Goal: Task Accomplishment & Management: Complete application form

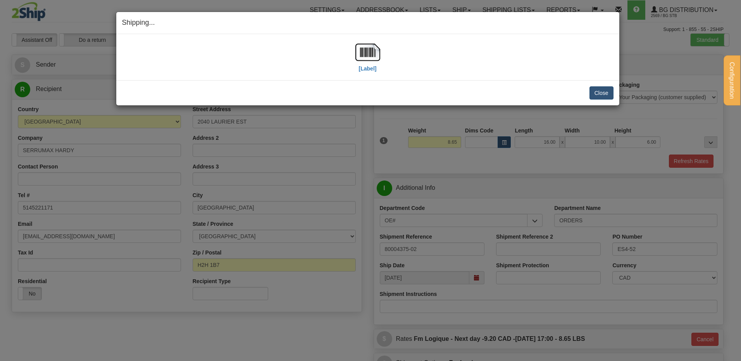
drag, startPoint x: 0, startPoint y: 0, endPoint x: 600, endPoint y: 94, distance: 607.0
click at [594, 90] on div "Close [PERSON_NAME] Shipment and Quit Pickup Quit Pickup ONLY" at bounding box center [367, 92] width 503 height 25
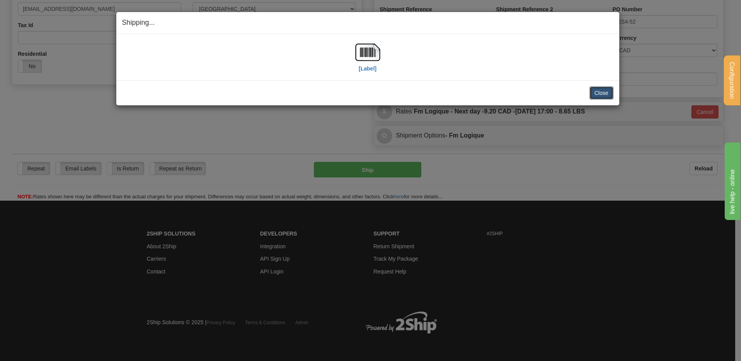
click at [600, 94] on button "Close" at bounding box center [602, 92] width 24 height 13
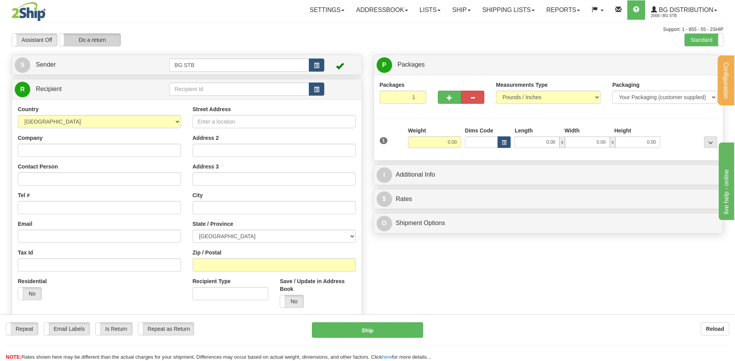
click at [99, 42] on label "Do a return" at bounding box center [89, 40] width 61 height 12
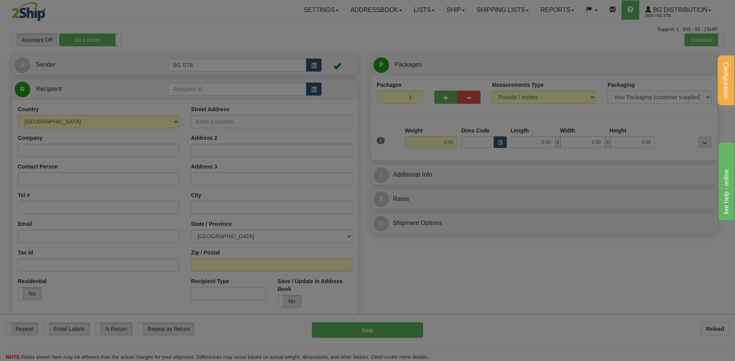
type input "BG STB"
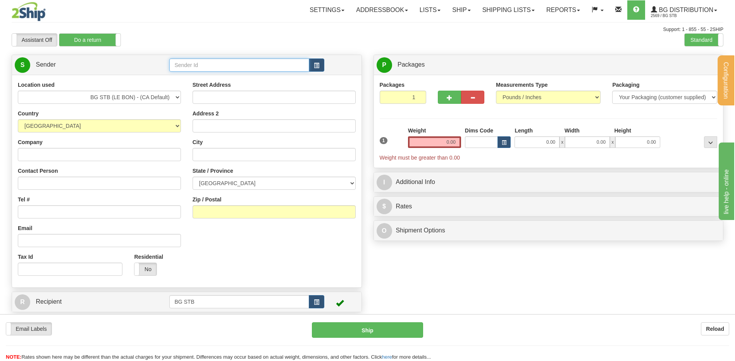
click at [205, 64] on input "text" at bounding box center [239, 65] width 140 height 13
click at [210, 62] on input "text" at bounding box center [239, 65] width 140 height 13
type input "4025"
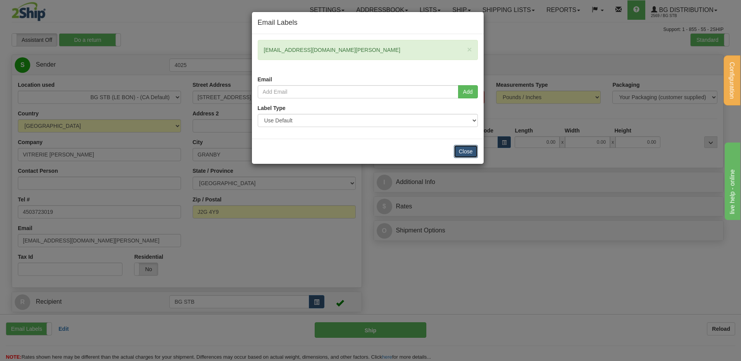
click at [460, 152] on button "Close" at bounding box center [466, 151] width 24 height 13
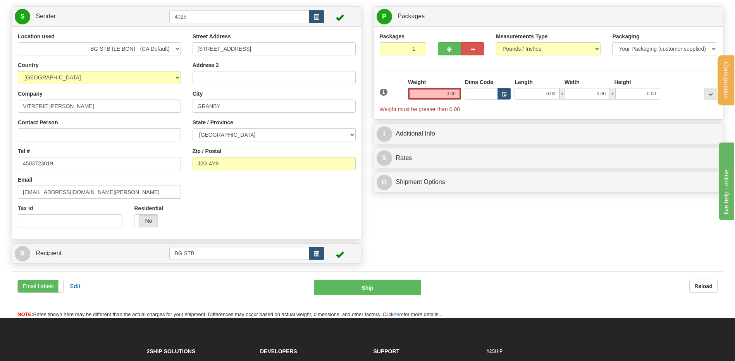
scroll to position [116, 0]
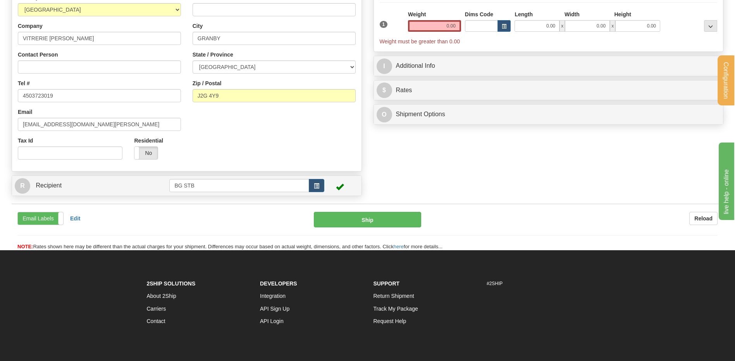
click at [163, 186] on td at bounding box center [160, 186] width 17 height 16
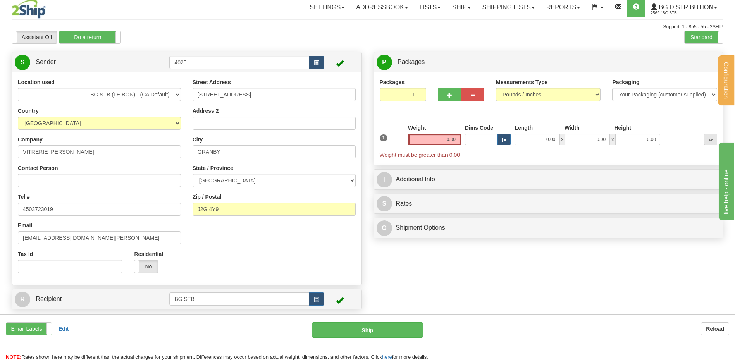
scroll to position [0, 0]
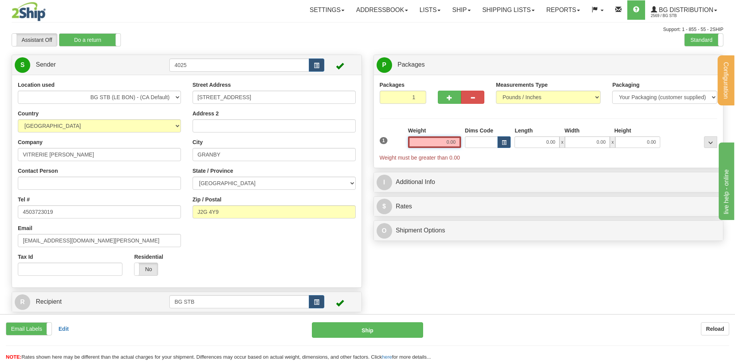
click at [446, 142] on input "0.00" at bounding box center [434, 142] width 53 height 12
type input "6.00"
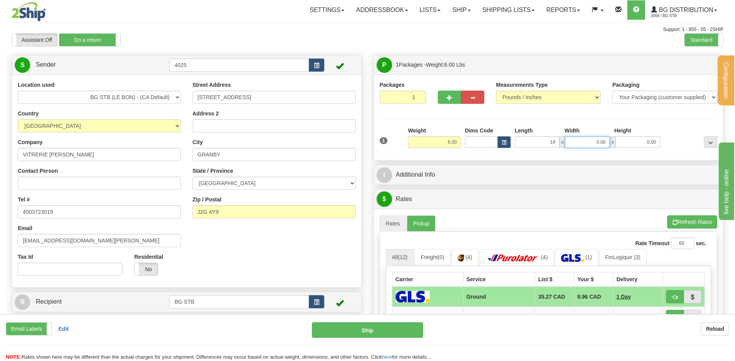
type input "19.00"
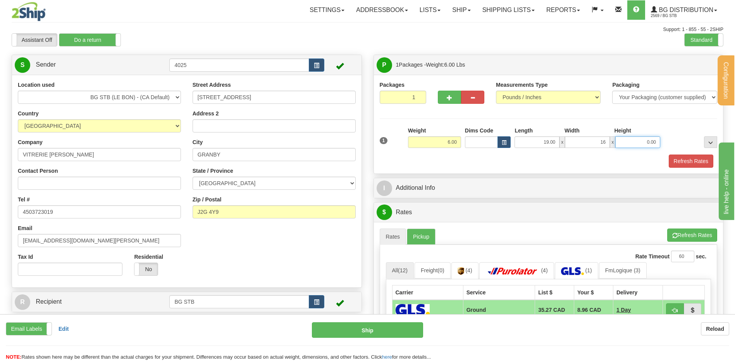
type input "16.00"
type input "7.00"
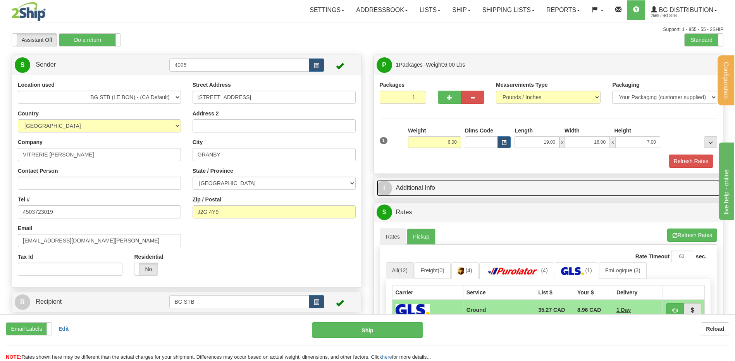
click at [481, 191] on link "I Additional Info" at bounding box center [549, 188] width 344 height 16
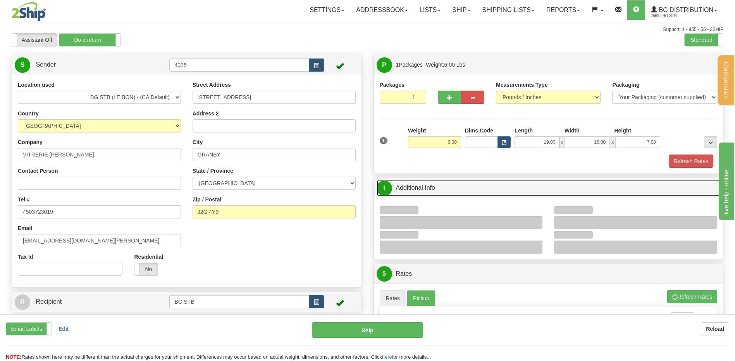
scroll to position [155, 0]
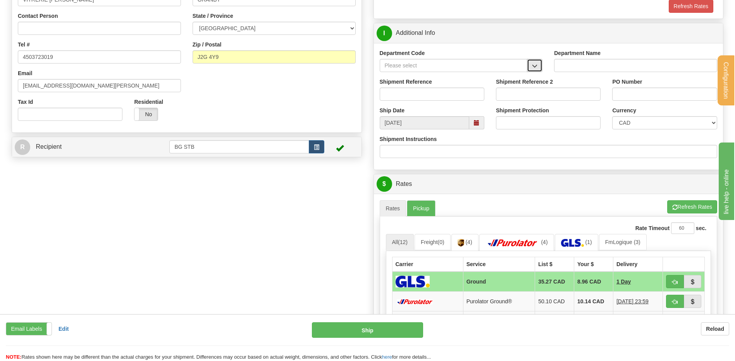
click at [530, 65] on button "button" at bounding box center [535, 65] width 16 height 13
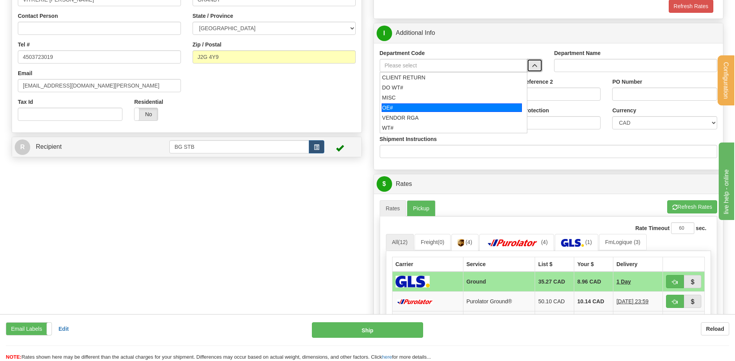
click at [383, 109] on div "OE#" at bounding box center [452, 107] width 140 height 9
type input "OE#"
type input "ORDERS"
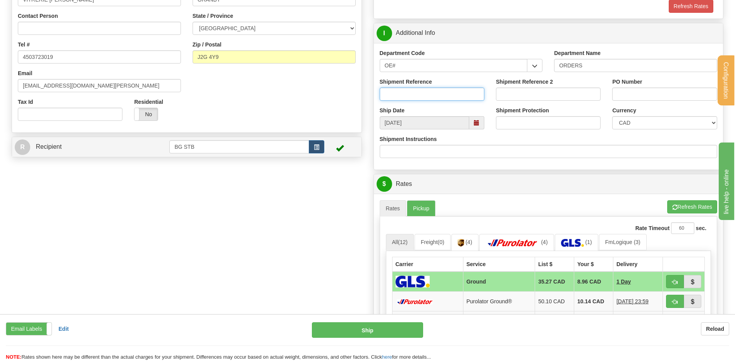
click at [402, 92] on input "Shipment Reference" at bounding box center [432, 94] width 105 height 13
type input "retour"
click at [626, 87] on div "PO Number" at bounding box center [664, 89] width 105 height 23
click at [627, 92] on input "PO Number" at bounding box center [664, 94] width 105 height 13
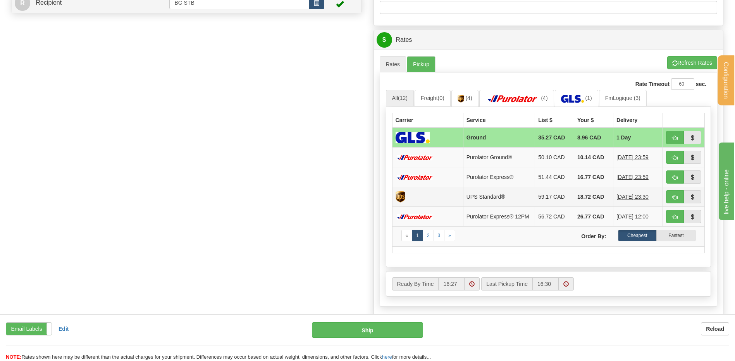
scroll to position [310, 0]
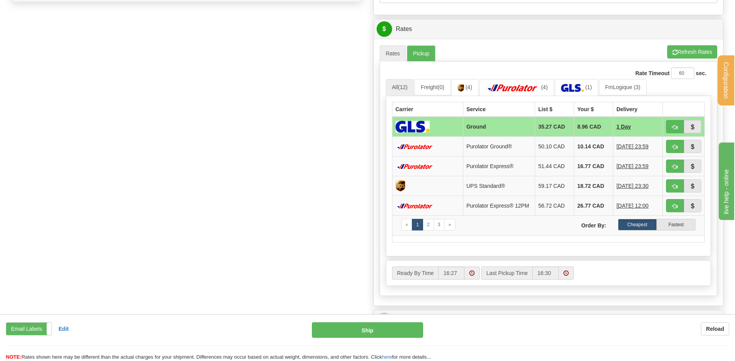
type input "retour"
click at [263, 147] on div "Create a label for the return Create Pickup Without Label S" at bounding box center [368, 40] width 724 height 590
click at [674, 148] on span "button" at bounding box center [675, 147] width 5 height 5
type input "260"
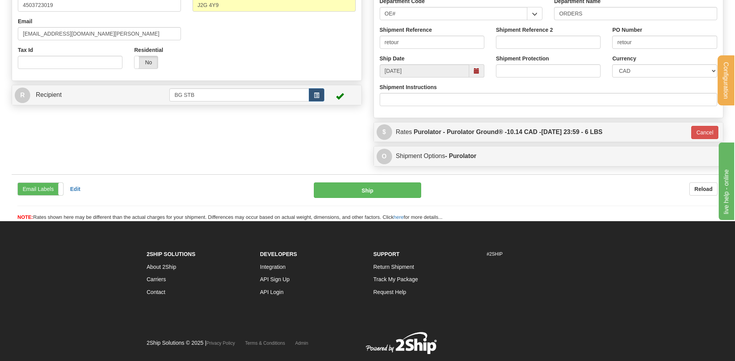
scroll to position [189, 0]
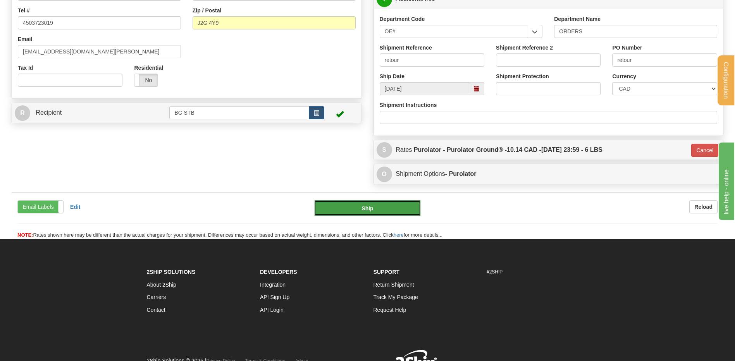
click at [376, 215] on button "Ship" at bounding box center [367, 208] width 107 height 16
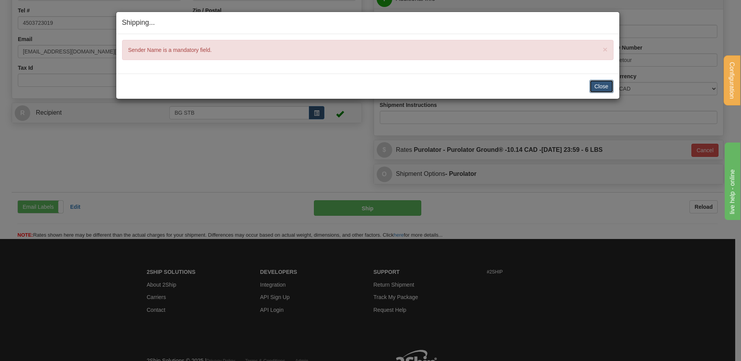
click at [596, 86] on button "Close" at bounding box center [602, 86] width 24 height 13
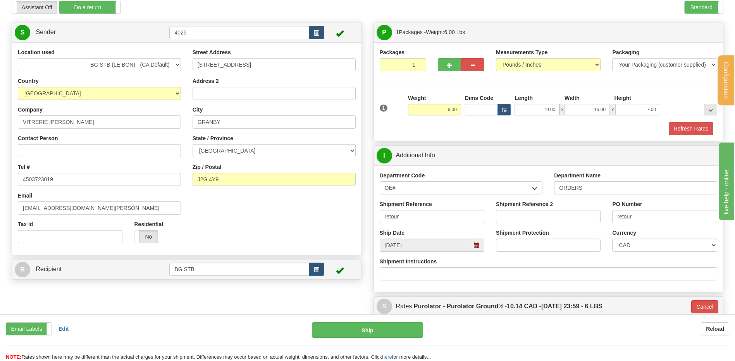
scroll to position [0, 0]
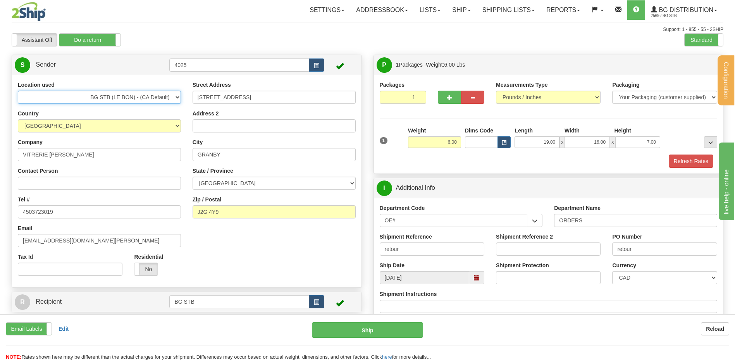
click at [174, 97] on select "BG STB (LE BON) - (CA Default)" at bounding box center [99, 97] width 163 height 13
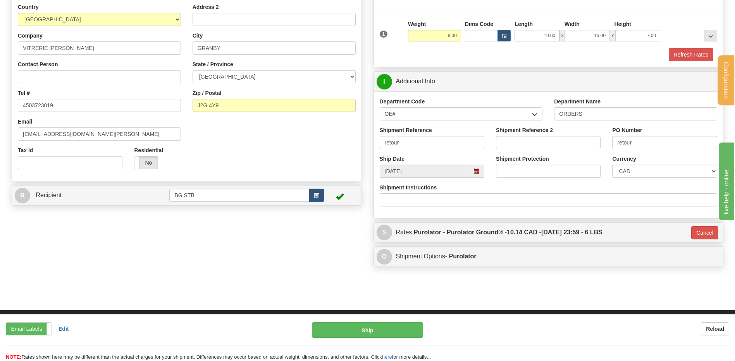
scroll to position [116, 0]
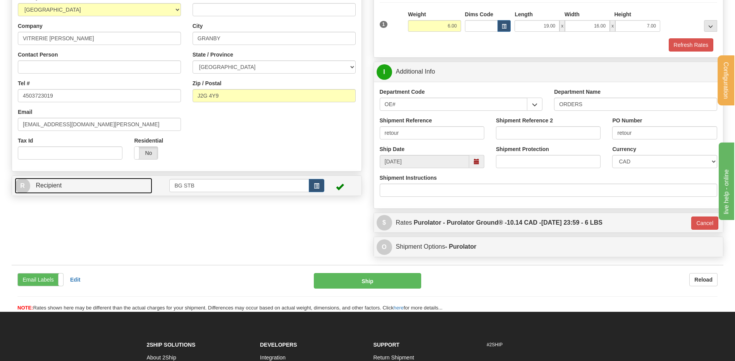
click at [135, 183] on link "R Recipient" at bounding box center [84, 186] width 138 height 16
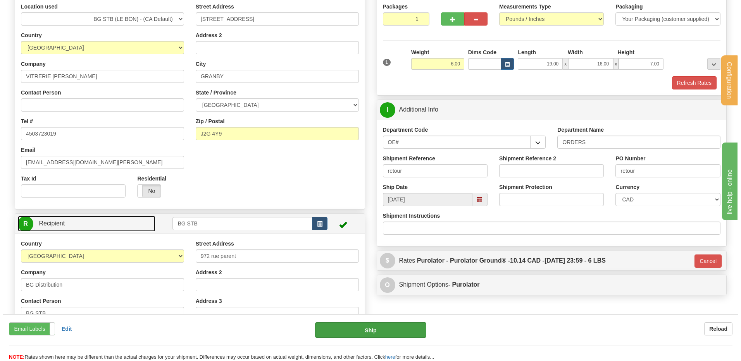
scroll to position [78, 0]
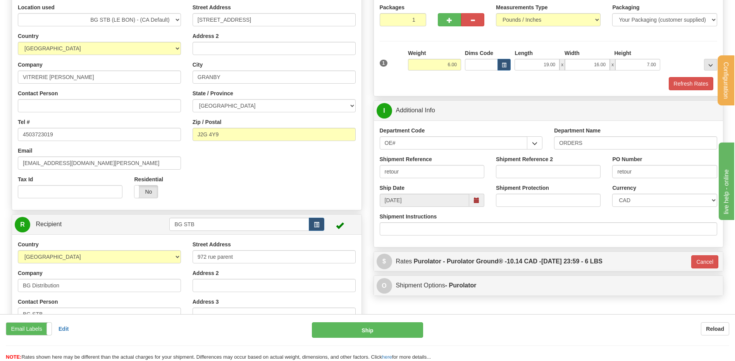
click at [349, 338] on div "Repeat Repeat Email Labels Email Labels Edit Is Return Is Return Repeat as Retu…" at bounding box center [367, 342] width 735 height 39
click at [351, 327] on button "Ship" at bounding box center [367, 331] width 111 height 16
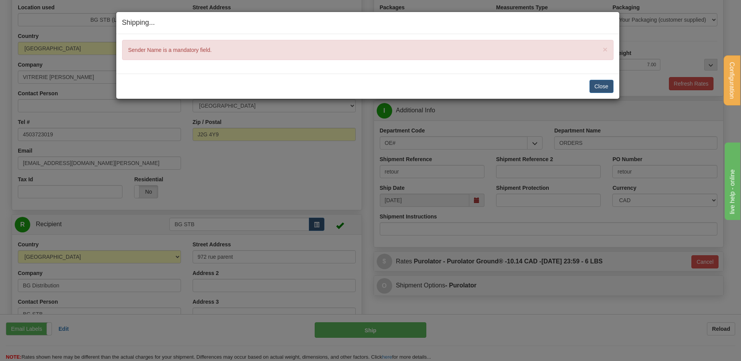
click at [588, 88] on div "Close Cancel" at bounding box center [368, 86] width 492 height 13
click at [593, 87] on button "Close" at bounding box center [602, 86] width 24 height 13
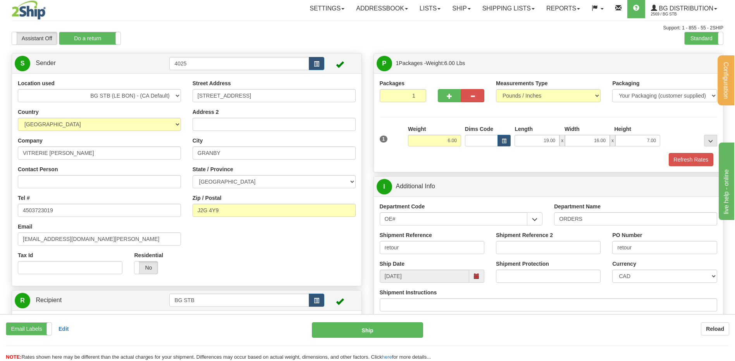
scroll to position [194, 0]
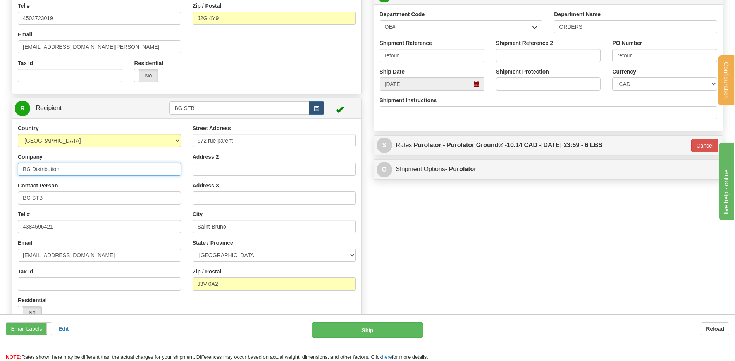
click at [88, 166] on input "BG Distribution" at bounding box center [99, 169] width 163 height 13
click at [67, 188] on div "Contact Person BG STB" at bounding box center [99, 193] width 163 height 23
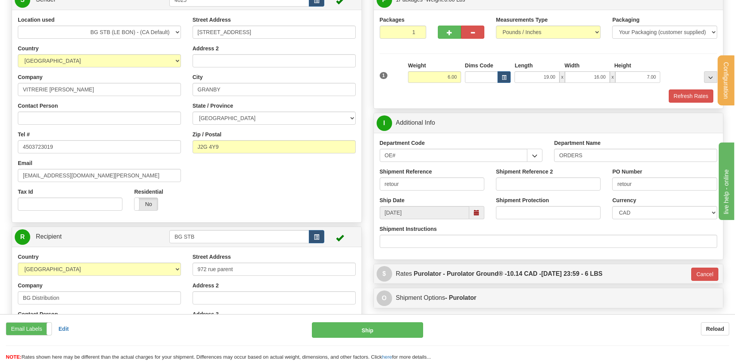
scroll to position [0, 0]
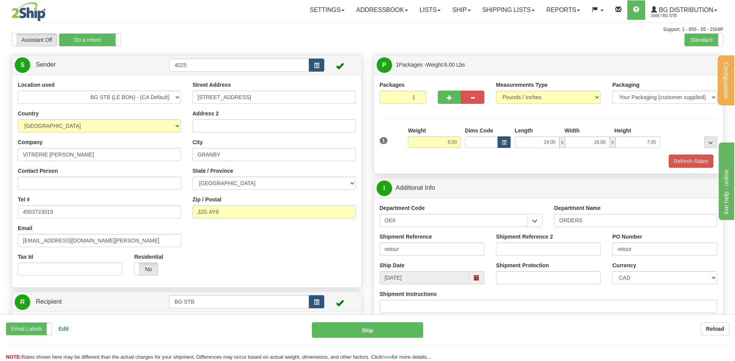
click at [186, 109] on div "Location used BG STB (LE BON) - (CA Default) Country AFGHANISTAN ALAND ISLANDS …" at bounding box center [99, 181] width 175 height 201
click at [109, 67] on link "S Sender" at bounding box center [92, 65] width 155 height 16
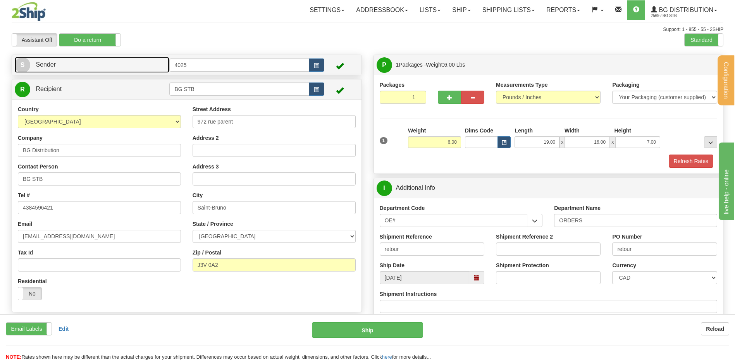
click at [106, 64] on link "S Sender" at bounding box center [92, 65] width 155 height 16
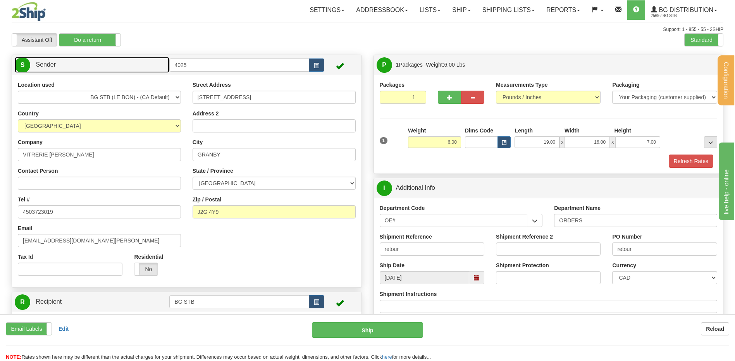
click at [106, 71] on link "S Sender" at bounding box center [92, 65] width 155 height 16
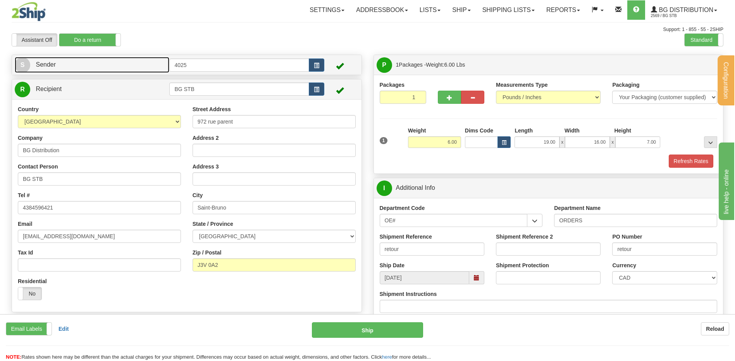
click at [79, 67] on link "S Sender" at bounding box center [92, 65] width 155 height 16
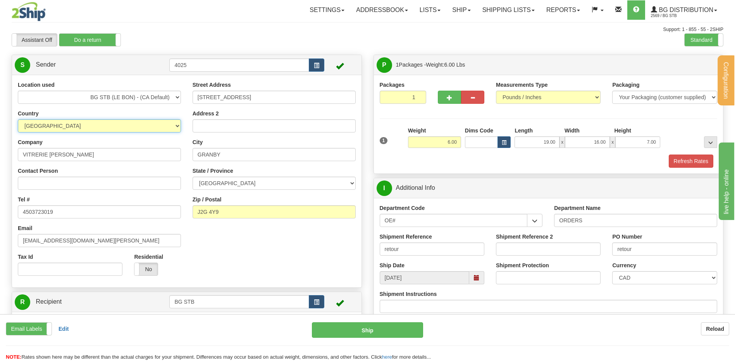
click at [73, 122] on select "AFGHANISTAN ALAND ISLANDS ALBANIA ALGERIA AMERICAN SAMOA ANDORRA ANGOLA ANGUILL…" at bounding box center [99, 125] width 163 height 13
click at [68, 130] on select "AFGHANISTAN ALAND ISLANDS ALBANIA ALGERIA AMERICAN SAMOA ANDORRA ANGOLA ANGUILL…" at bounding box center [99, 125] width 163 height 13
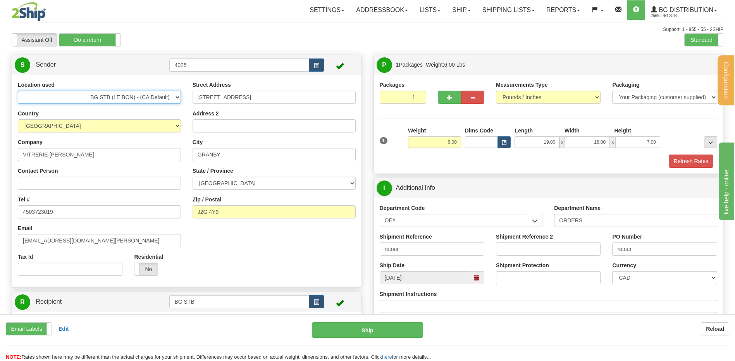
click at [68, 102] on select "BG STB (LE BON) - (CA Default)" at bounding box center [99, 97] width 163 height 13
click at [87, 100] on select "BG STB (LE BON) - (CA Default)" at bounding box center [99, 97] width 163 height 13
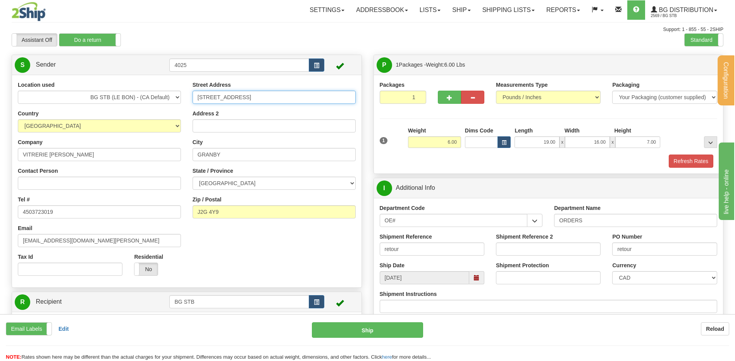
click at [239, 97] on input "110 RUE COURT" at bounding box center [274, 97] width 163 height 13
click at [196, 114] on label "Address 2" at bounding box center [206, 114] width 26 height 8
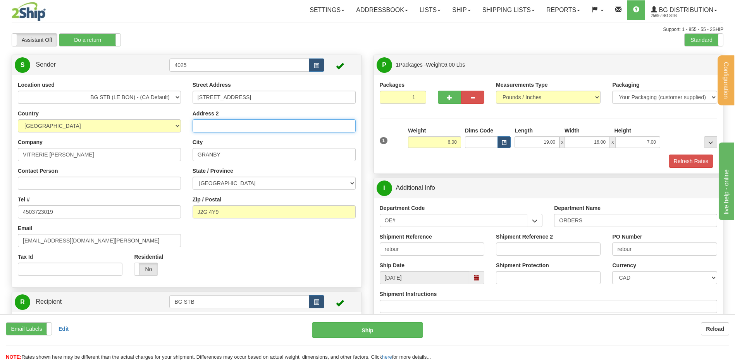
click at [196, 119] on input "Address 2" at bounding box center [274, 125] width 163 height 13
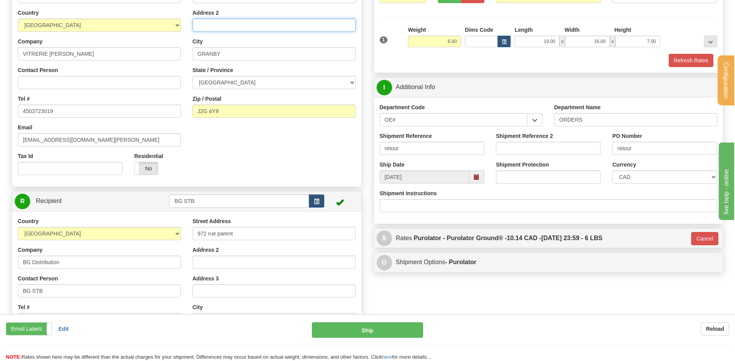
scroll to position [155, 0]
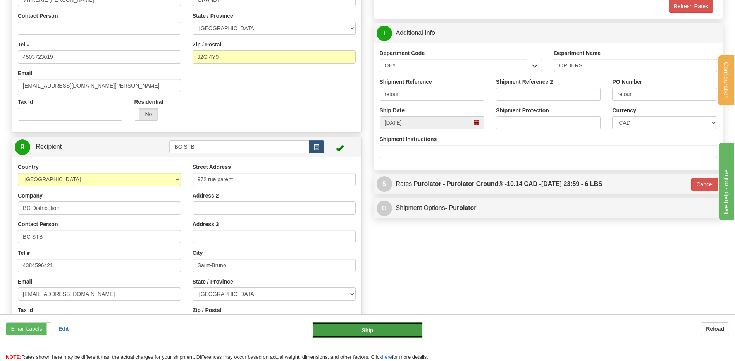
click at [337, 336] on button "Ship" at bounding box center [367, 331] width 111 height 16
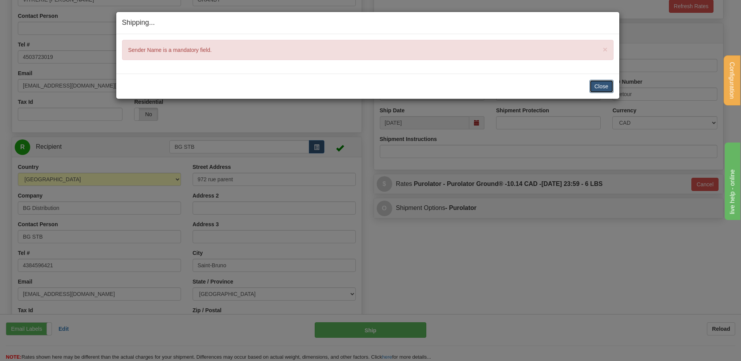
click at [602, 88] on button "Close" at bounding box center [602, 86] width 24 height 13
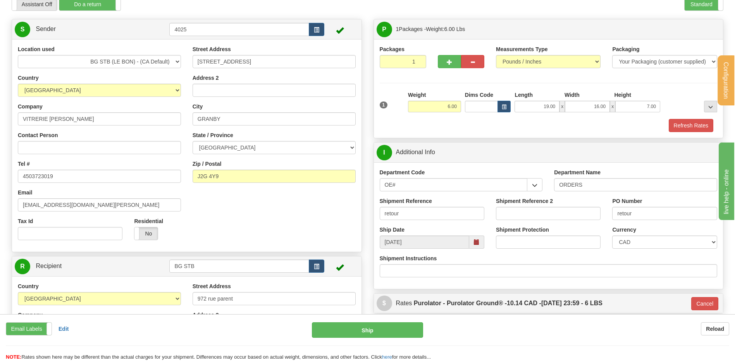
scroll to position [0, 0]
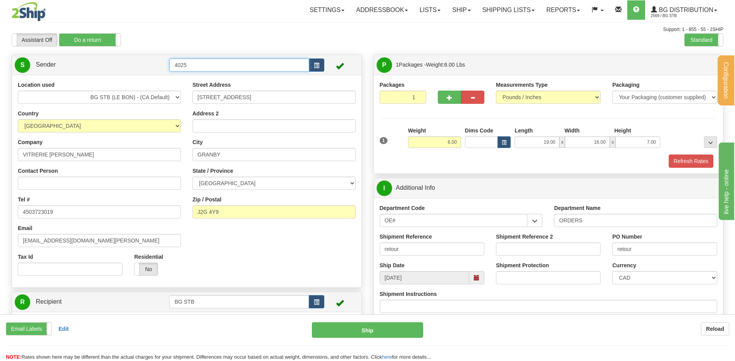
drag, startPoint x: 193, startPoint y: 67, endPoint x: 138, endPoint y: 67, distance: 55.4
click at [139, 67] on tr "S Sender 4025" at bounding box center [187, 65] width 344 height 16
click at [181, 81] on div "Location used BG STB (LE BON) - (CA Default)" at bounding box center [99, 92] width 163 height 23
click at [183, 66] on input "text" at bounding box center [239, 65] width 140 height 13
type input "v"
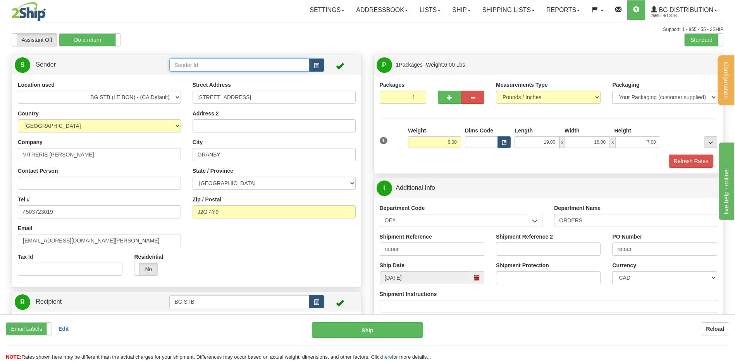
type input "s"
type input "BG STB"
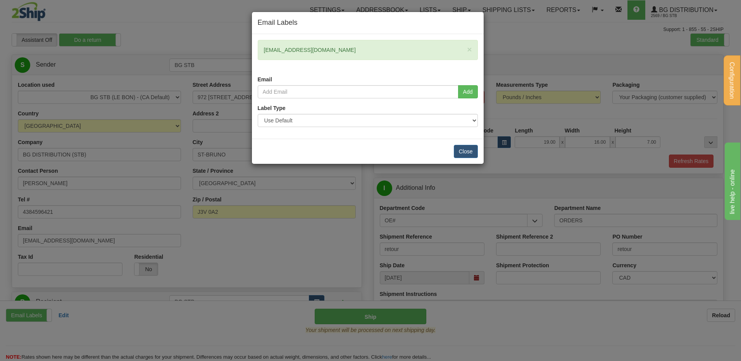
type input "260"
click at [460, 150] on button "Close" at bounding box center [466, 151] width 24 height 13
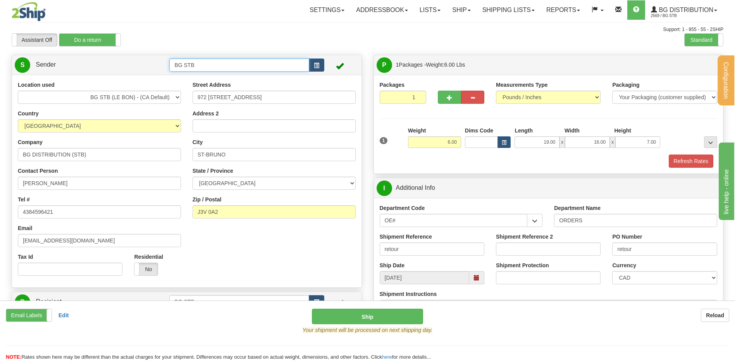
drag, startPoint x: 190, startPoint y: 63, endPoint x: 149, endPoint y: 64, distance: 40.3
click at [157, 64] on tr "S Sender BG STB" at bounding box center [187, 65] width 344 height 16
click at [182, 72] on td "BG STB" at bounding box center [246, 65] width 155 height 16
click at [187, 66] on input "BG STB" at bounding box center [239, 65] width 140 height 13
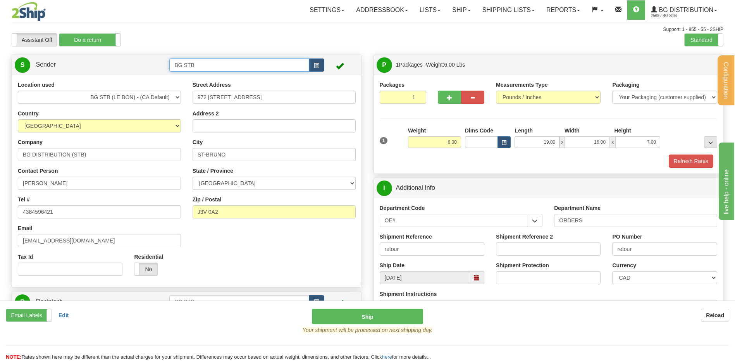
click at [204, 64] on input "BG STB" at bounding box center [239, 65] width 140 height 13
click at [200, 66] on input "BG STB" at bounding box center [239, 65] width 140 height 13
type input "4025"
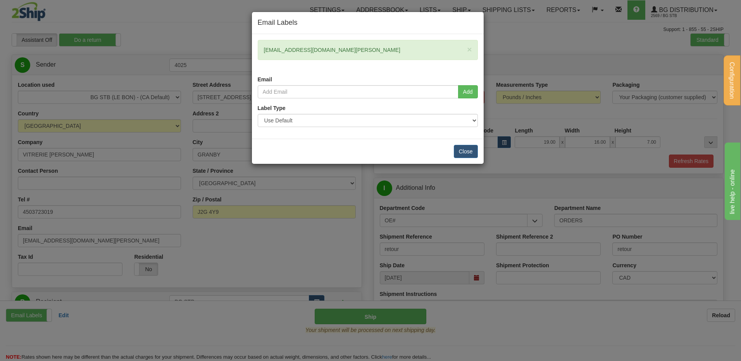
type input "260"
click at [286, 90] on input "email" at bounding box center [358, 91] width 201 height 13
type input "payables@vitrerie-claude.com"
click at [468, 151] on button "Close" at bounding box center [466, 151] width 24 height 13
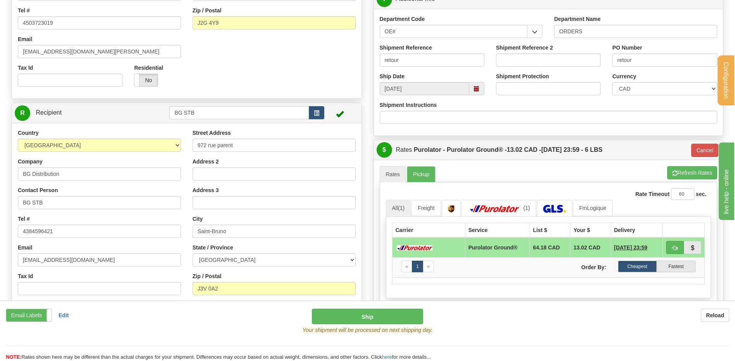
scroll to position [271, 0]
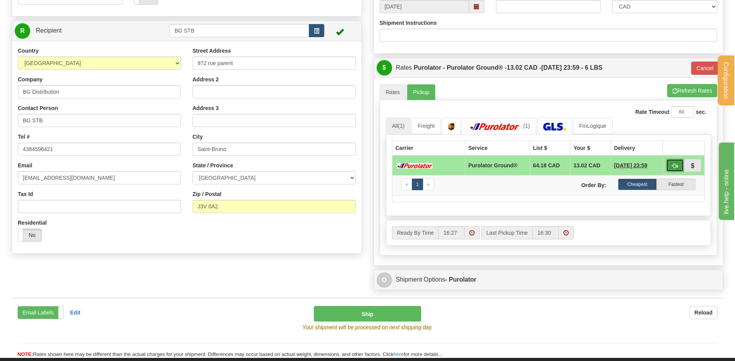
click at [680, 162] on button "button" at bounding box center [675, 165] width 18 height 13
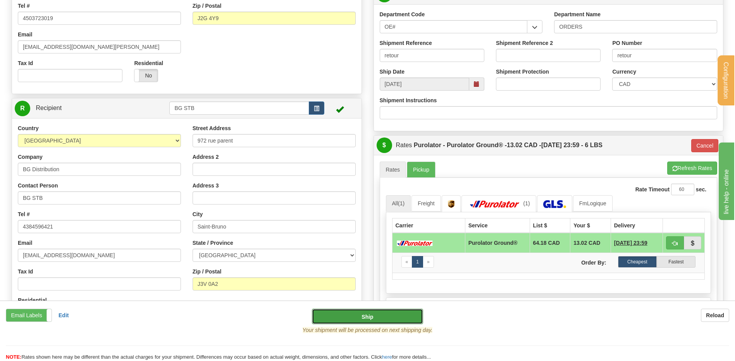
click at [374, 318] on button "Ship" at bounding box center [367, 317] width 111 height 16
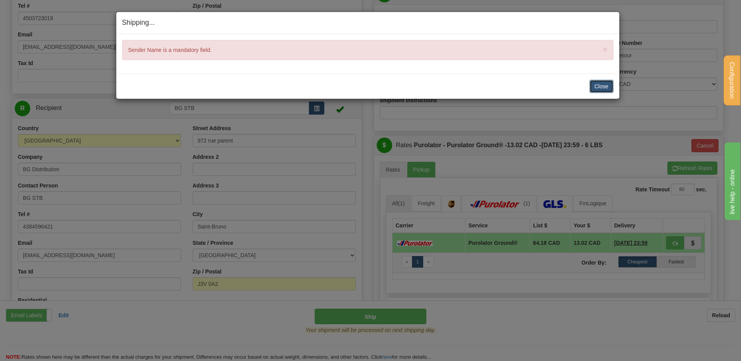
click at [601, 88] on button "Close" at bounding box center [602, 86] width 24 height 13
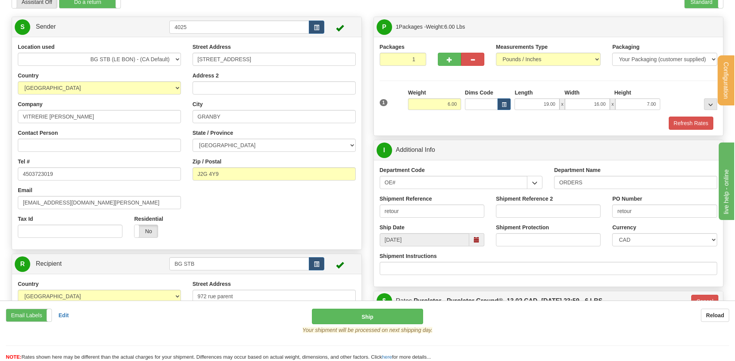
scroll to position [0, 0]
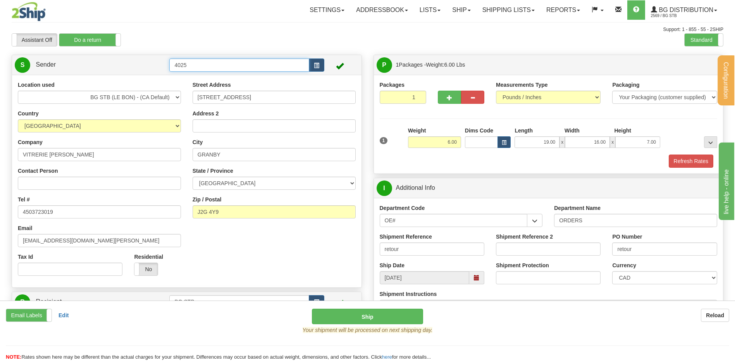
drag, startPoint x: 197, startPoint y: 62, endPoint x: 96, endPoint y: 67, distance: 100.5
click at [97, 67] on tr "S Sender 4025" at bounding box center [187, 65] width 344 height 16
type input "VITRERIE CLAUDE LTEE"
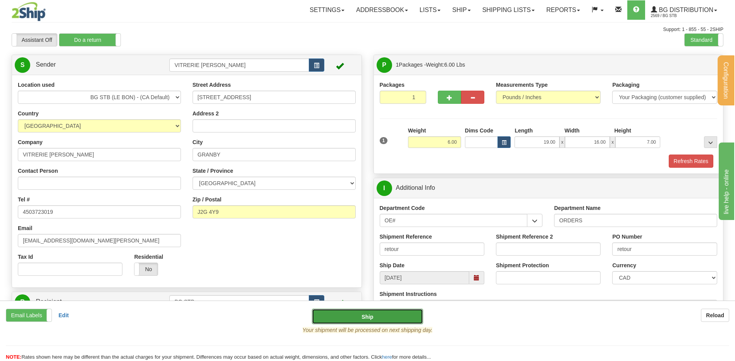
click at [404, 316] on button "Ship" at bounding box center [367, 317] width 111 height 16
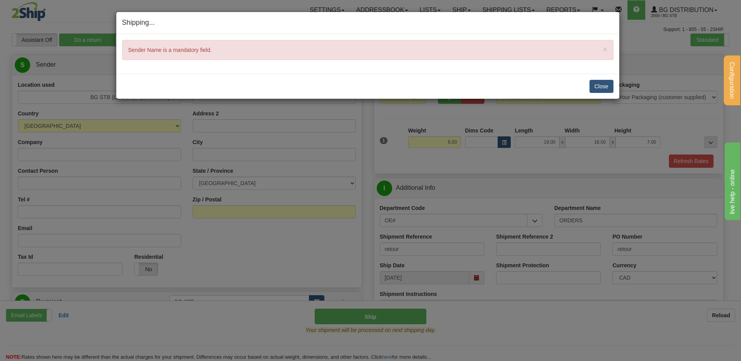
type input "260"
click at [608, 86] on button "Close" at bounding box center [602, 86] width 24 height 13
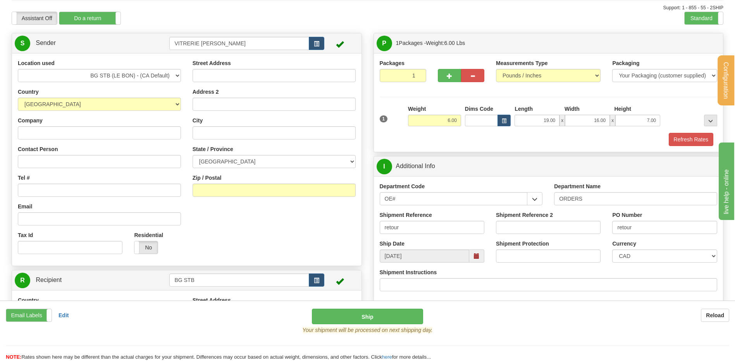
scroll to position [39, 0]
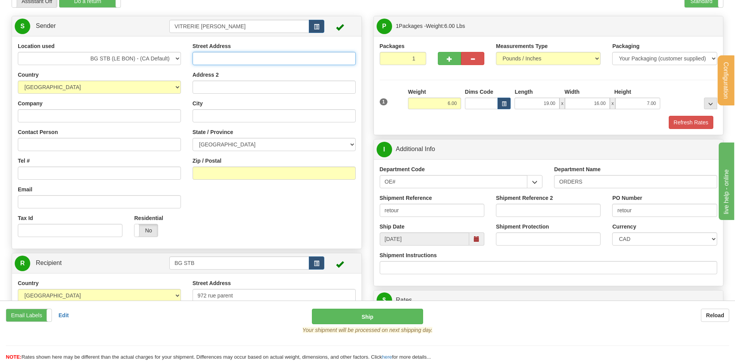
click at [207, 62] on input "Street Address" at bounding box center [274, 58] width 163 height 13
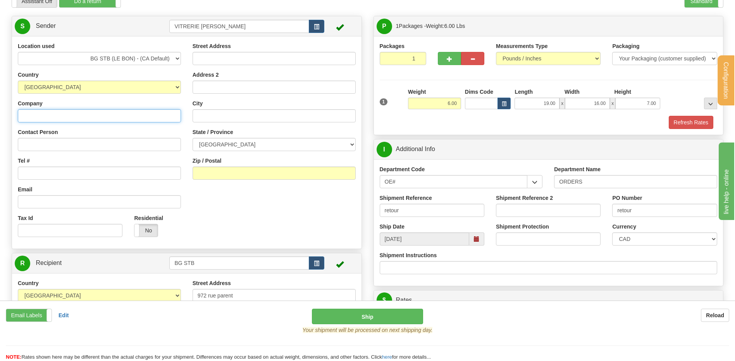
click at [29, 120] on input "Company" at bounding box center [99, 115] width 163 height 13
type input "VITRERIE CLAUDE LTEE"
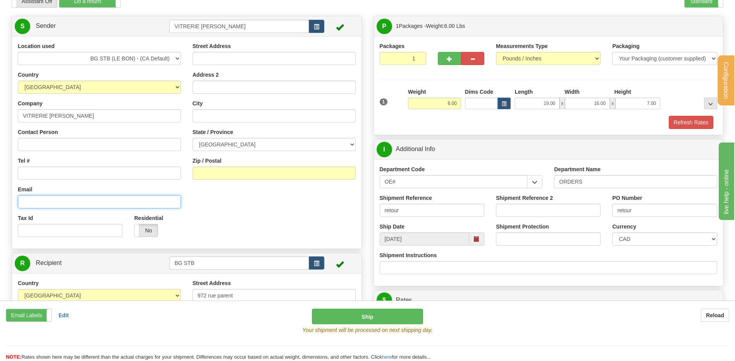
type input "payables@vitrerie-claude.com"
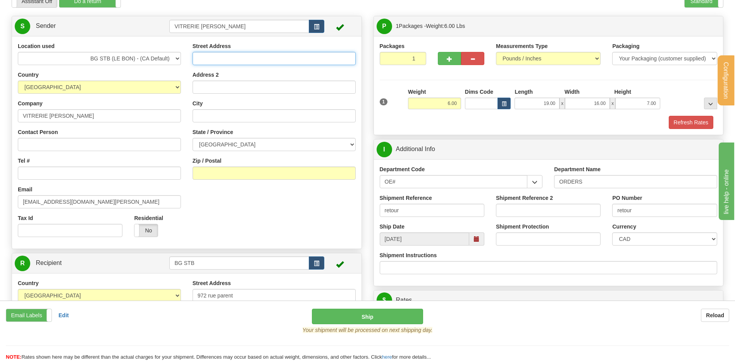
type input "110 RUE COURT"
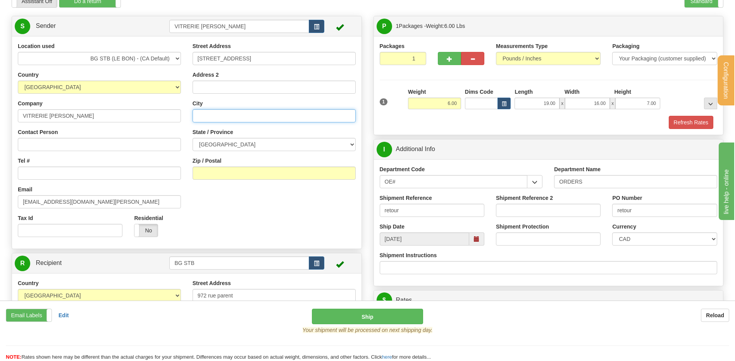
type input "GRANBY"
select select "QC"
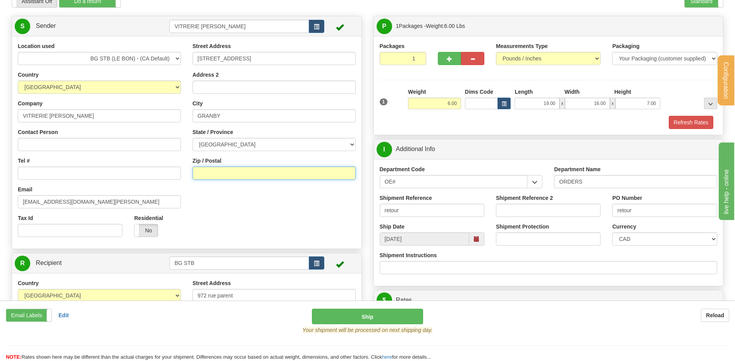
type input "J2G 4Y9"
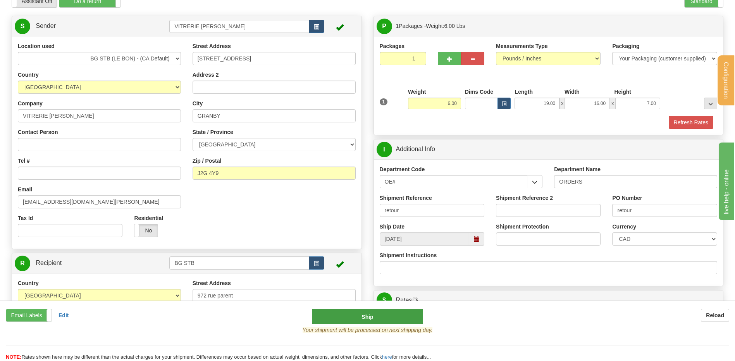
click at [381, 325] on div "Your shipment will be processed on next shipping day." at bounding box center [367, 331] width 735 height 14
drag, startPoint x: 381, startPoint y: 322, endPoint x: 363, endPoint y: 293, distance: 33.4
click at [381, 321] on button "Ship" at bounding box center [367, 317] width 111 height 16
type input "1"
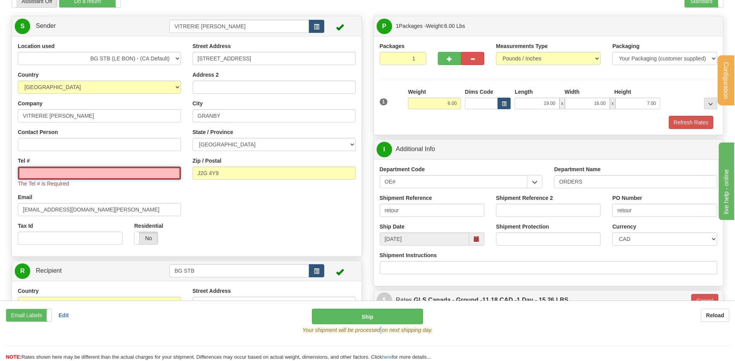
click at [32, 168] on input "Tel #" at bounding box center [99, 173] width 163 height 13
click at [136, 172] on input "Tel #" at bounding box center [99, 173] width 163 height 13
paste input "(450)372-3019"
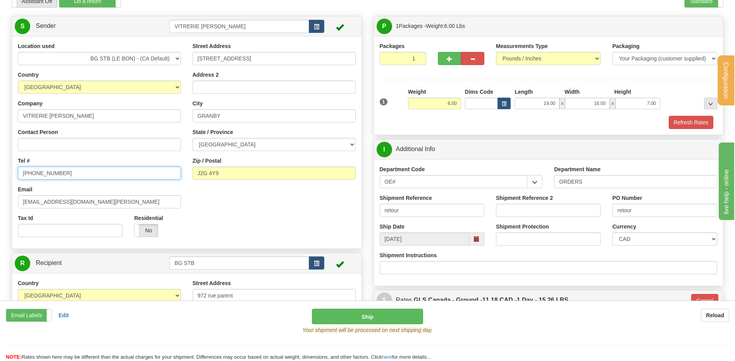
type input "(450)372-3019"
click at [206, 196] on div "Location used BG STB (LE BON) - (CA Default) Country AFGHANISTAN ALAND ISLANDS …" at bounding box center [187, 142] width 350 height 201
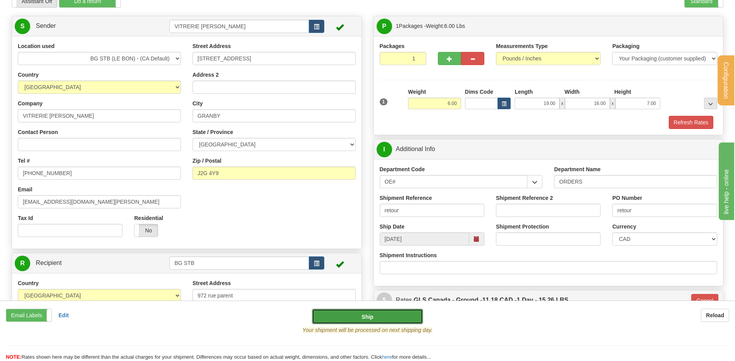
click at [335, 314] on button "Ship" at bounding box center [367, 317] width 111 height 16
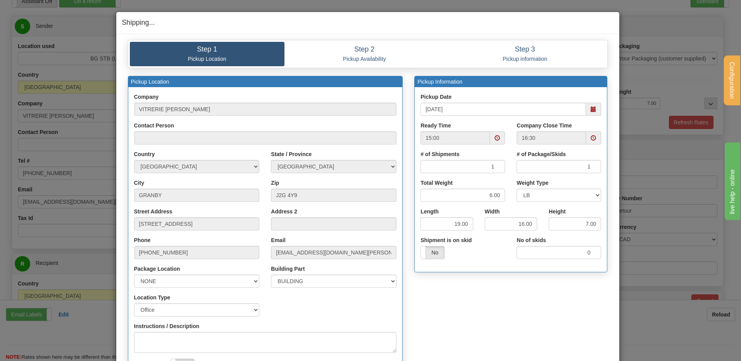
click at [586, 109] on span at bounding box center [593, 109] width 15 height 13
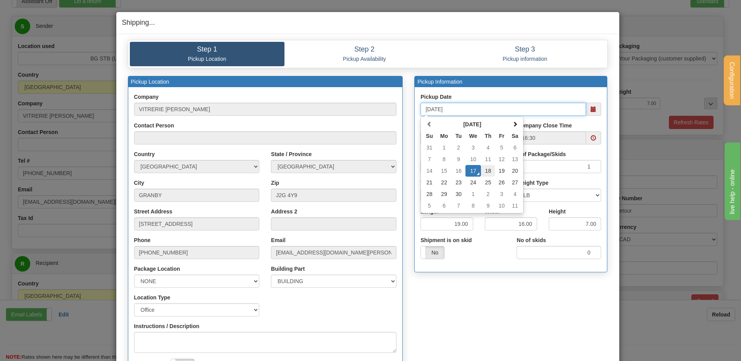
click at [484, 169] on td "18" at bounding box center [488, 171] width 14 height 12
type input "09/18/2025"
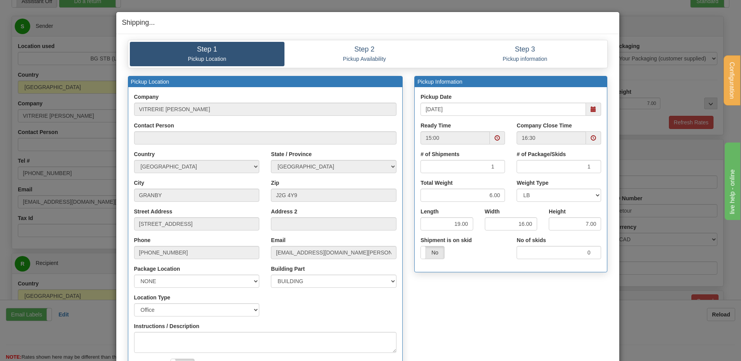
scroll to position [106, 0]
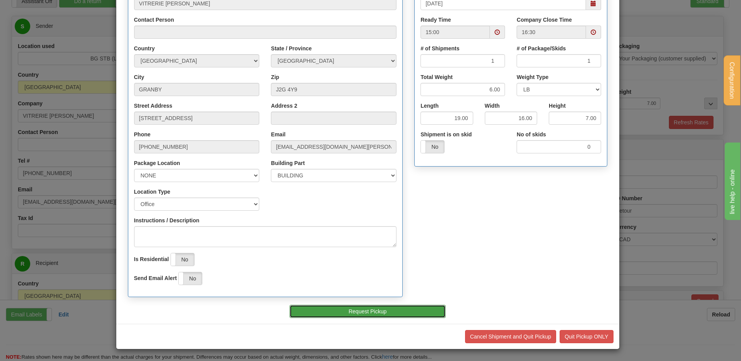
click at [375, 312] on button "Request Pickup" at bounding box center [368, 311] width 156 height 13
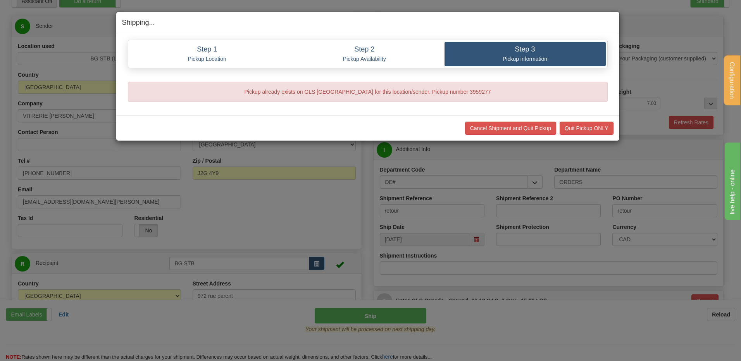
scroll to position [0, 0]
click at [575, 128] on button "Quit Pickup ONLY" at bounding box center [587, 128] width 54 height 13
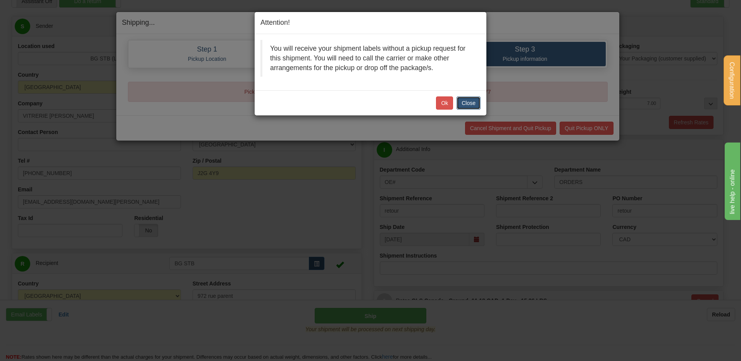
click at [470, 103] on button "Close" at bounding box center [469, 103] width 24 height 13
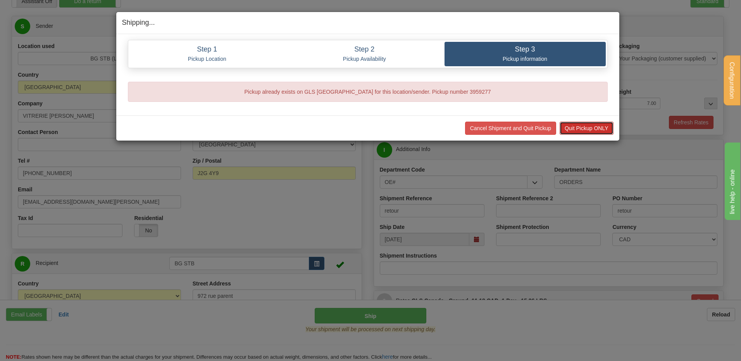
click at [577, 132] on button "Quit Pickup ONLY" at bounding box center [587, 128] width 54 height 13
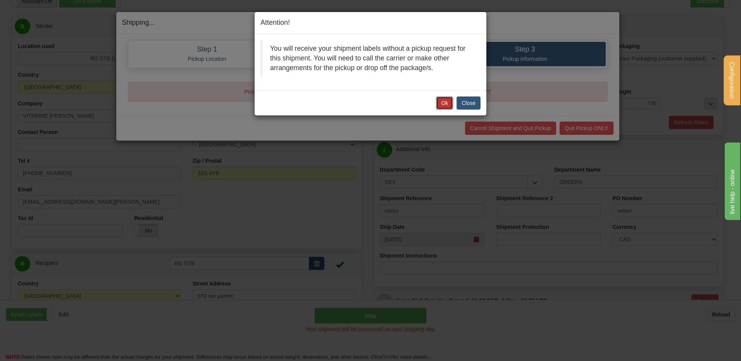
click at [447, 103] on button "Ok" at bounding box center [444, 103] width 17 height 13
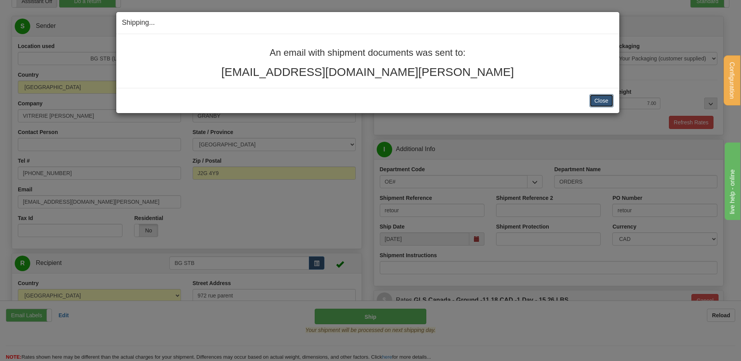
click at [598, 103] on button "Close" at bounding box center [602, 100] width 24 height 13
